Goal: Information Seeking & Learning: Learn about a topic

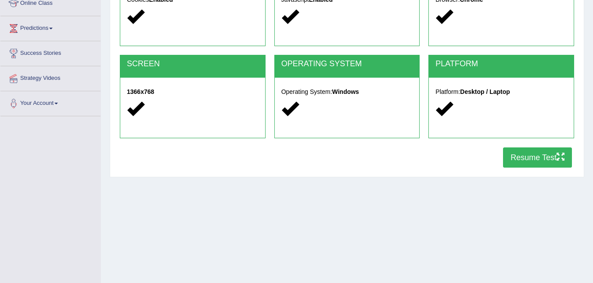
click at [148, 198] on div "Home Exams Exam Requirements System Requirements Test COOKIES Cookies Enabled J…" at bounding box center [347, 92] width 492 height 439
drag, startPoint x: 137, startPoint y: 206, endPoint x: 147, endPoint y: 202, distance: 11.4
click at [147, 202] on div "Home Exams Exam Requirements System Requirements Test COOKIES Cookies Enabled J…" at bounding box center [347, 92] width 492 height 439
drag, startPoint x: 145, startPoint y: 207, endPoint x: 148, endPoint y: 250, distance: 43.1
click at [145, 208] on div "Home Exams Exam Requirements System Requirements Test COOKIES Cookies Enabled J…" at bounding box center [347, 92] width 492 height 439
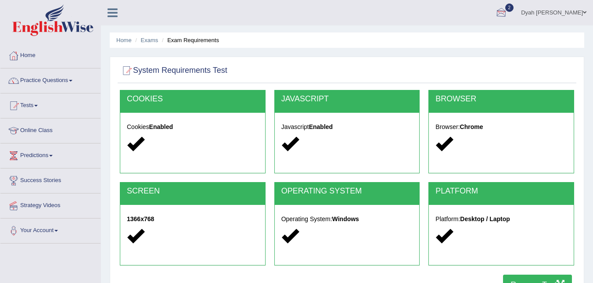
click at [508, 13] on div at bounding box center [501, 13] width 13 height 13
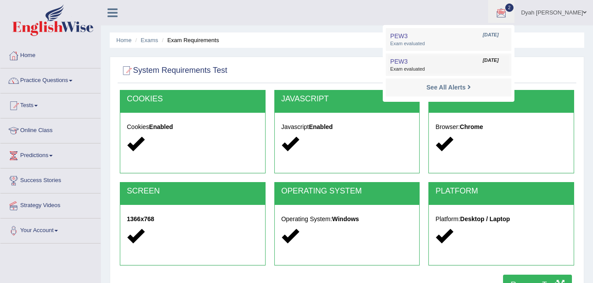
click at [418, 60] on link "PEW3 Sep 5, 2025 Exam evaluated" at bounding box center [448, 65] width 121 height 18
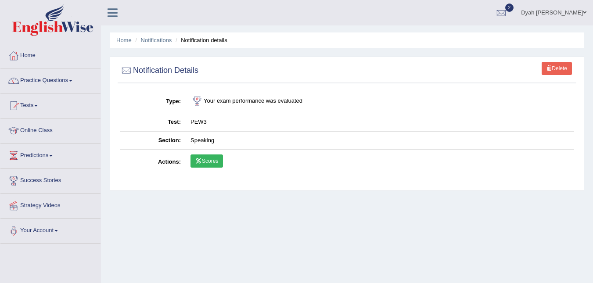
click at [549, 67] on span at bounding box center [549, 67] width 5 height 5
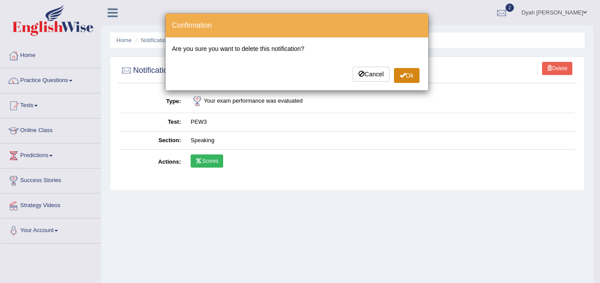
click at [402, 74] on span at bounding box center [403, 75] width 6 height 6
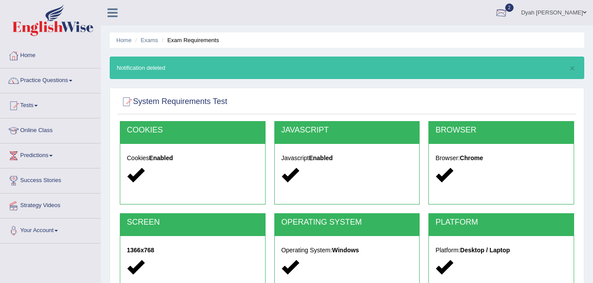
drag, startPoint x: 512, startPoint y: 10, endPoint x: 515, endPoint y: 14, distance: 4.7
click at [508, 10] on div at bounding box center [501, 13] width 13 height 13
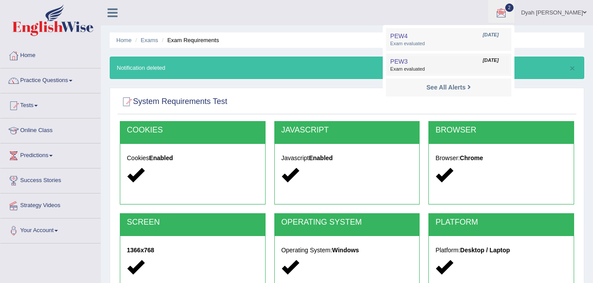
click at [499, 57] on span "[DATE]" at bounding box center [491, 60] width 16 height 7
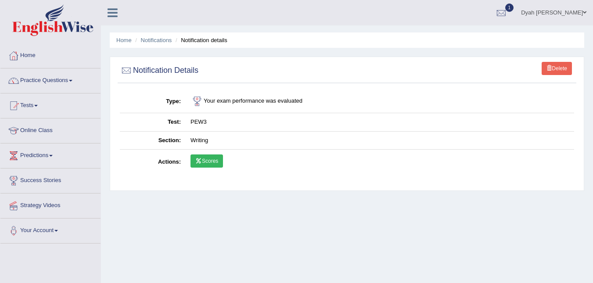
click at [34, 50] on link "Home" at bounding box center [50, 54] width 100 height 22
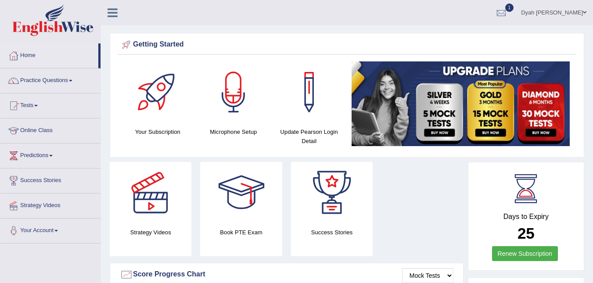
click at [307, 125] on div "Update Pearson Login Detail" at bounding box center [309, 103] width 67 height 84
click at [306, 100] on div at bounding box center [308, 91] width 61 height 61
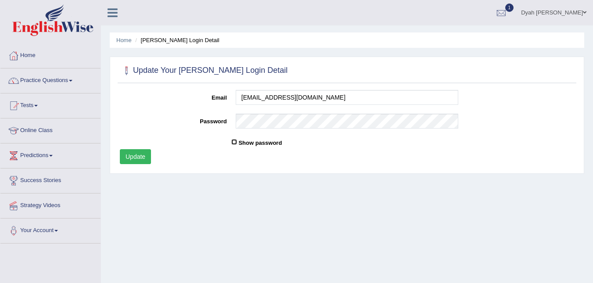
click at [234, 143] on input "Show password" at bounding box center [234, 142] width 6 height 6
checkbox input "true"
click at [132, 155] on button "Update" at bounding box center [135, 156] width 31 height 15
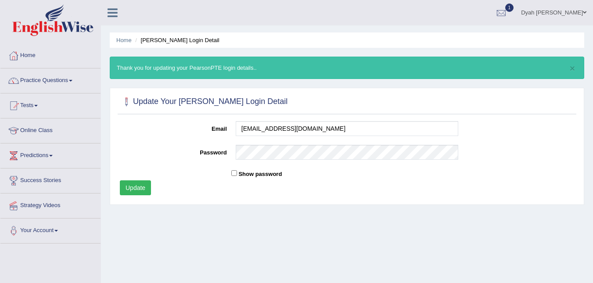
click at [130, 183] on button "Update" at bounding box center [135, 187] width 31 height 15
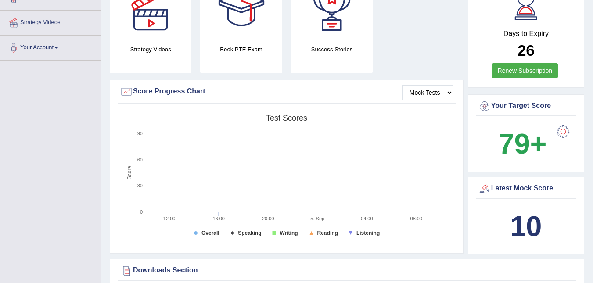
scroll to position [164, 0]
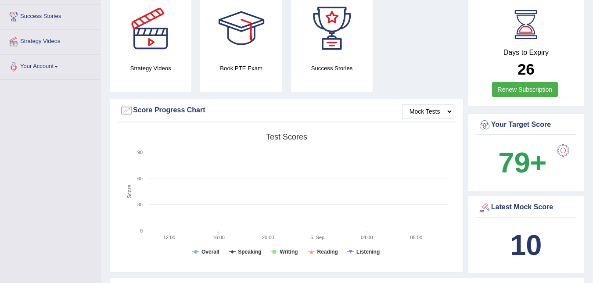
click at [513, 90] on link "Renew Subscription" at bounding box center [525, 89] width 66 height 15
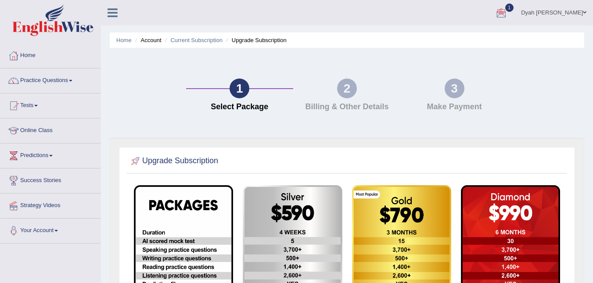
click at [506, 7] on div at bounding box center [501, 13] width 13 height 13
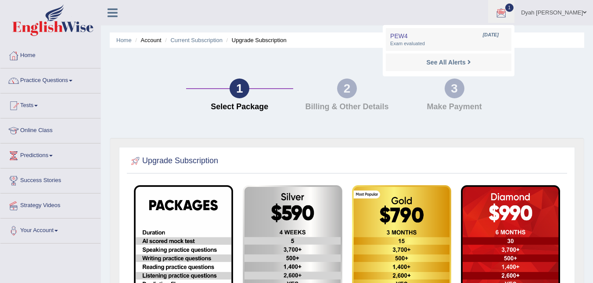
click at [508, 11] on div at bounding box center [501, 13] width 13 height 13
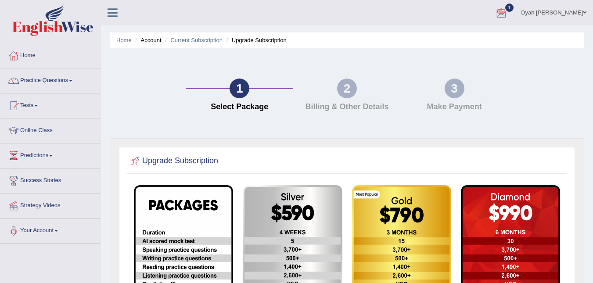
drag, startPoint x: 518, startPoint y: 7, endPoint x: 459, endPoint y: 36, distance: 65.2
click at [459, 36] on ul "Home Account Current Subscription Upgrade Subscription" at bounding box center [347, 39] width 475 height 15
click at [508, 8] on div at bounding box center [501, 13] width 13 height 13
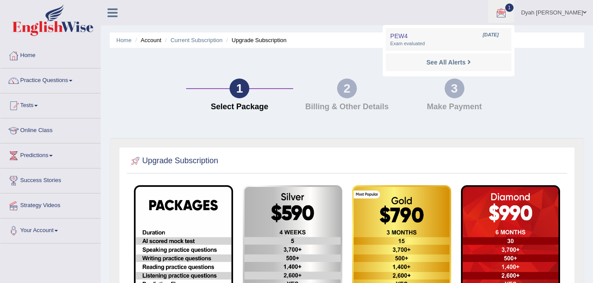
click at [550, 38] on ul "Home Account Current Subscription Upgrade Subscription" at bounding box center [347, 39] width 475 height 15
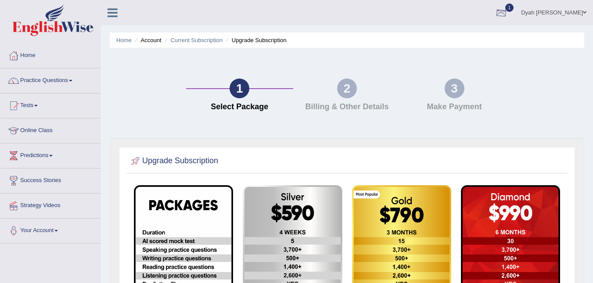
click at [508, 10] on div at bounding box center [501, 13] width 13 height 13
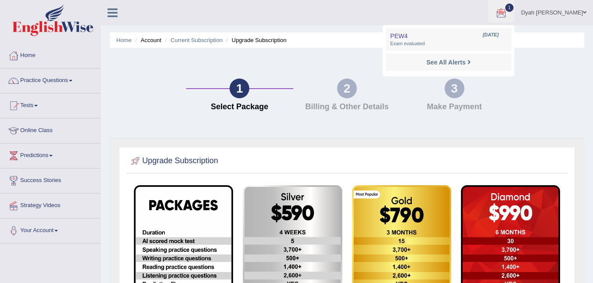
click at [553, 34] on ul "Home Account Current Subscription Upgrade Subscription" at bounding box center [347, 39] width 475 height 15
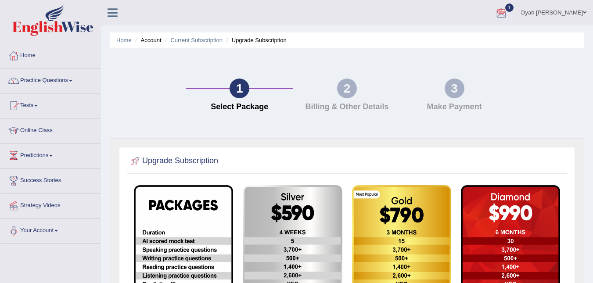
click at [34, 55] on link "Home" at bounding box center [50, 54] width 100 height 22
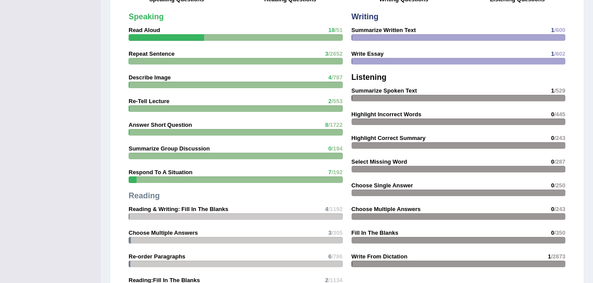
scroll to position [723, 0]
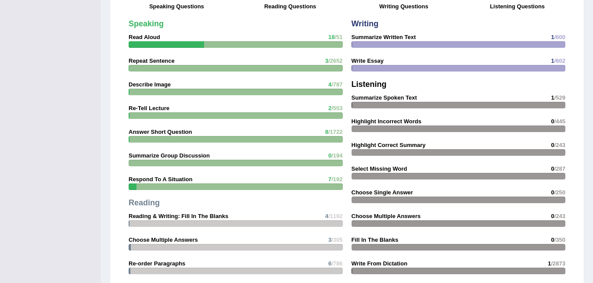
click at [153, 134] on strong "Answer Short Question" at bounding box center [160, 132] width 63 height 7
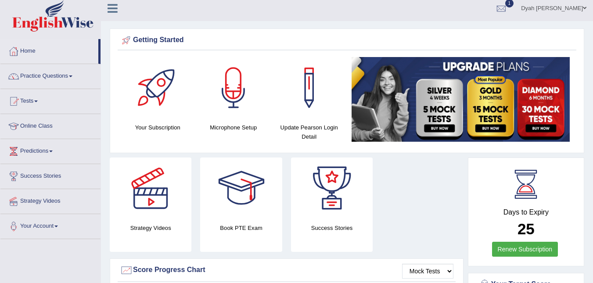
scroll to position [0, 0]
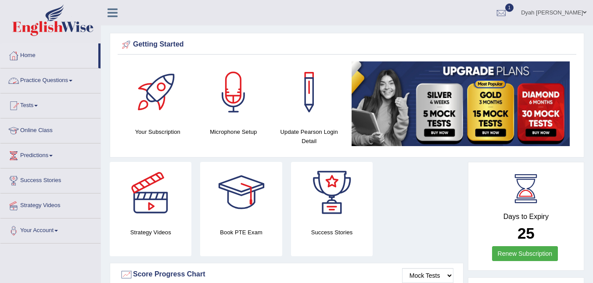
click at [61, 81] on link "Practice Questions" at bounding box center [50, 79] width 100 height 22
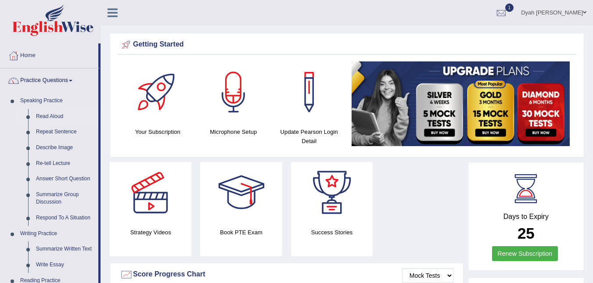
click at [48, 117] on link "Read Aloud" at bounding box center [65, 117] width 66 height 16
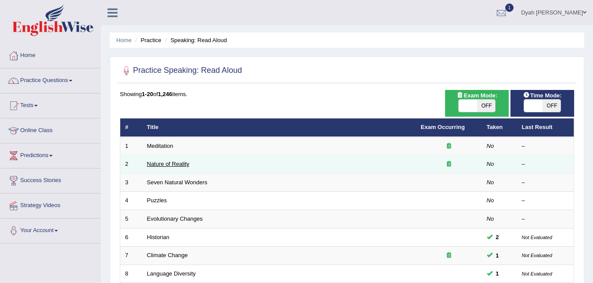
click at [176, 162] on link "Nature of Reality" at bounding box center [168, 164] width 43 height 7
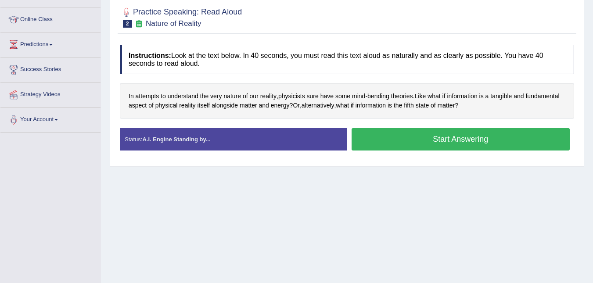
scroll to position [112, 0]
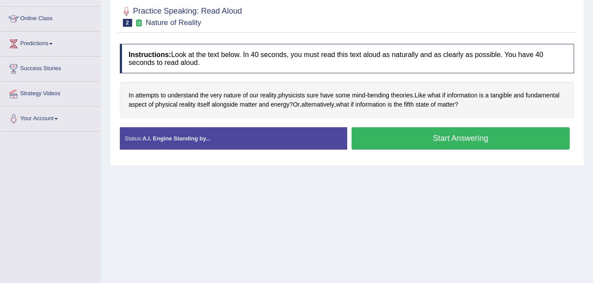
click at [454, 131] on button "Start Answering" at bounding box center [461, 138] width 219 height 22
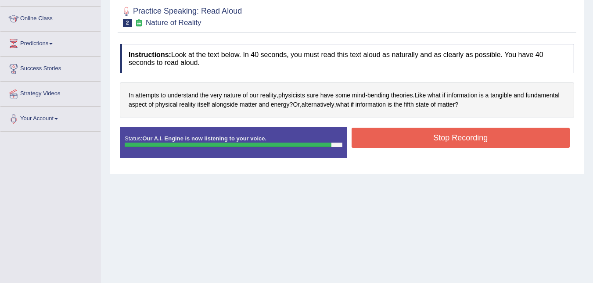
click at [486, 137] on button "Stop Recording" at bounding box center [461, 138] width 219 height 20
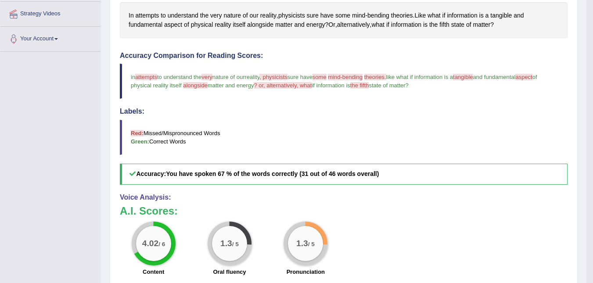
scroll to position [0, 0]
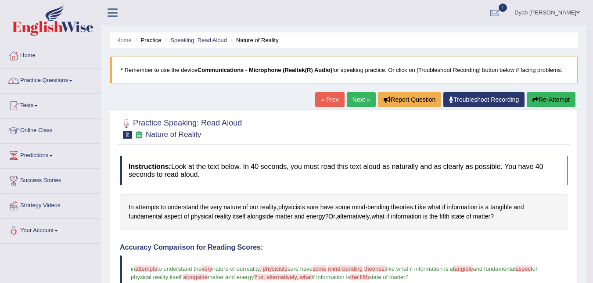
click at [358, 102] on link "Next »" at bounding box center [361, 99] width 29 height 15
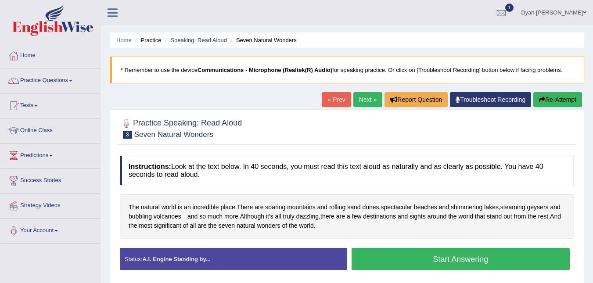
drag, startPoint x: 589, startPoint y: 166, endPoint x: 588, endPoint y: 172, distance: 6.3
click at [588, 172] on div "Home Practice Speaking: Read Aloud Seven Natural Wonders * Remember to use the …" at bounding box center [347, 219] width 492 height 439
click at [508, 7] on div at bounding box center [501, 13] width 13 height 13
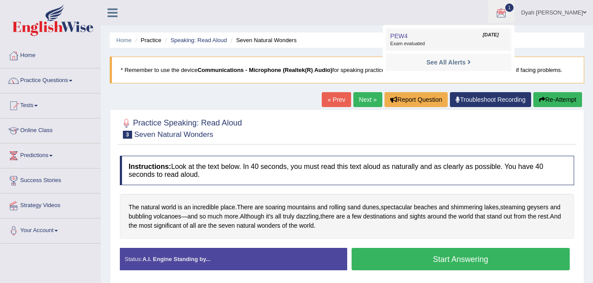
click at [408, 38] on span "PEW4" at bounding box center [399, 35] width 18 height 7
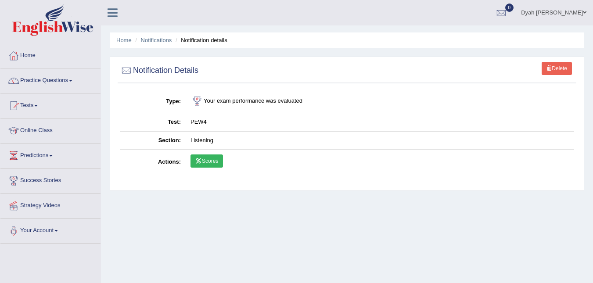
click at [557, 68] on link "Delete" at bounding box center [557, 68] width 30 height 13
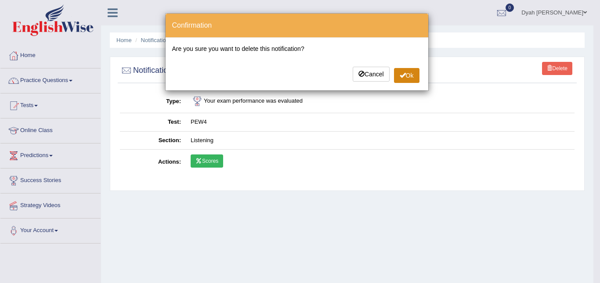
click at [397, 76] on button "Ok" at bounding box center [406, 75] width 25 height 15
